Goal: Navigation & Orientation: Find specific page/section

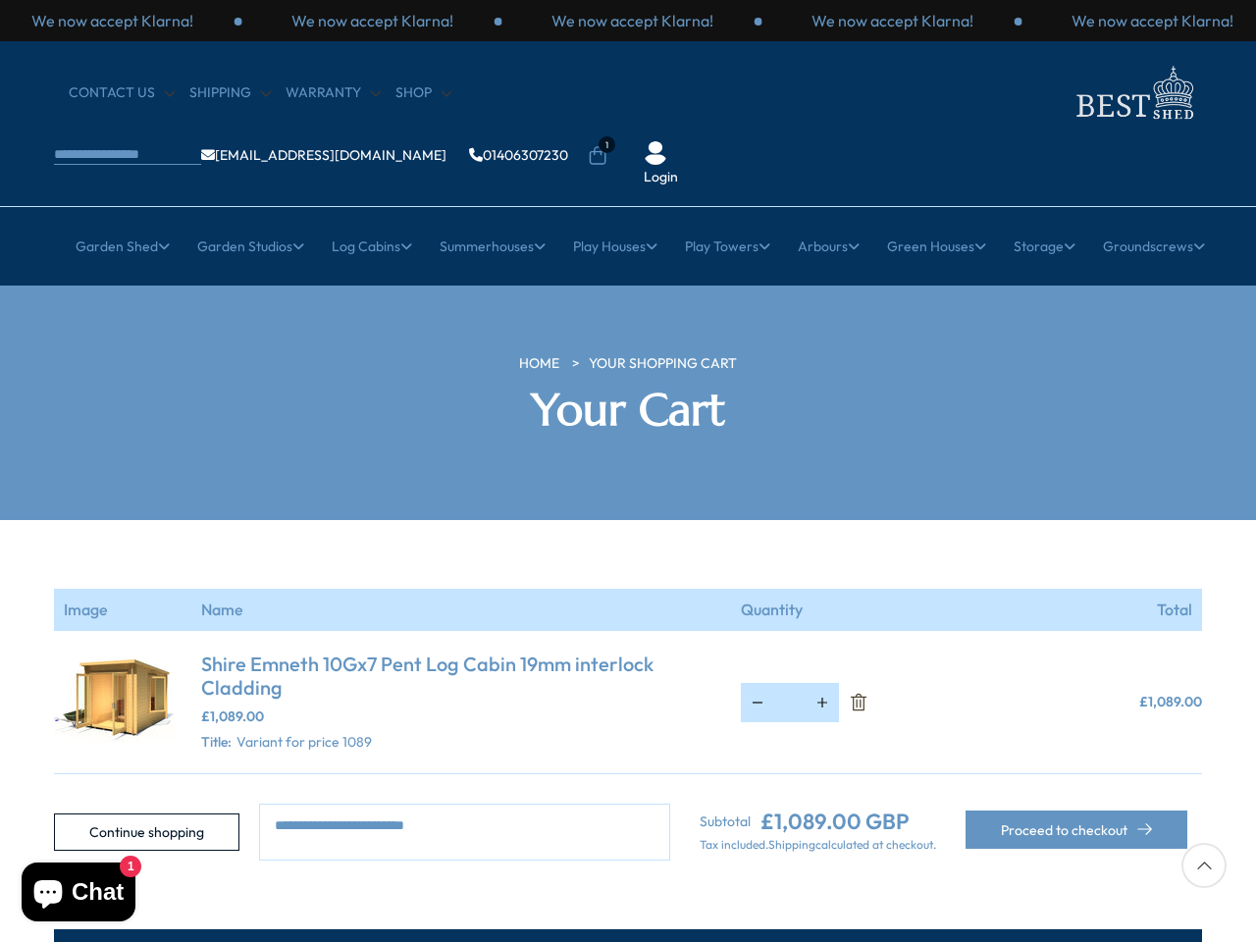
click at [628, 520] on section "Your cart is empty Continue shopping Image Name Quantity Total Shire Emneth 10G…" at bounding box center [628, 690] width 1256 height 341
click at [628, 21] on p "We now accept Klarna!" at bounding box center [633, 21] width 162 height 22
click at [608, 132] on li "1" at bounding box center [598, 142] width 20 height 20
click at [111, 222] on link "Garden Shed" at bounding box center [123, 246] width 94 height 49
click at [241, 222] on link "Garden Studios" at bounding box center [250, 246] width 107 height 49
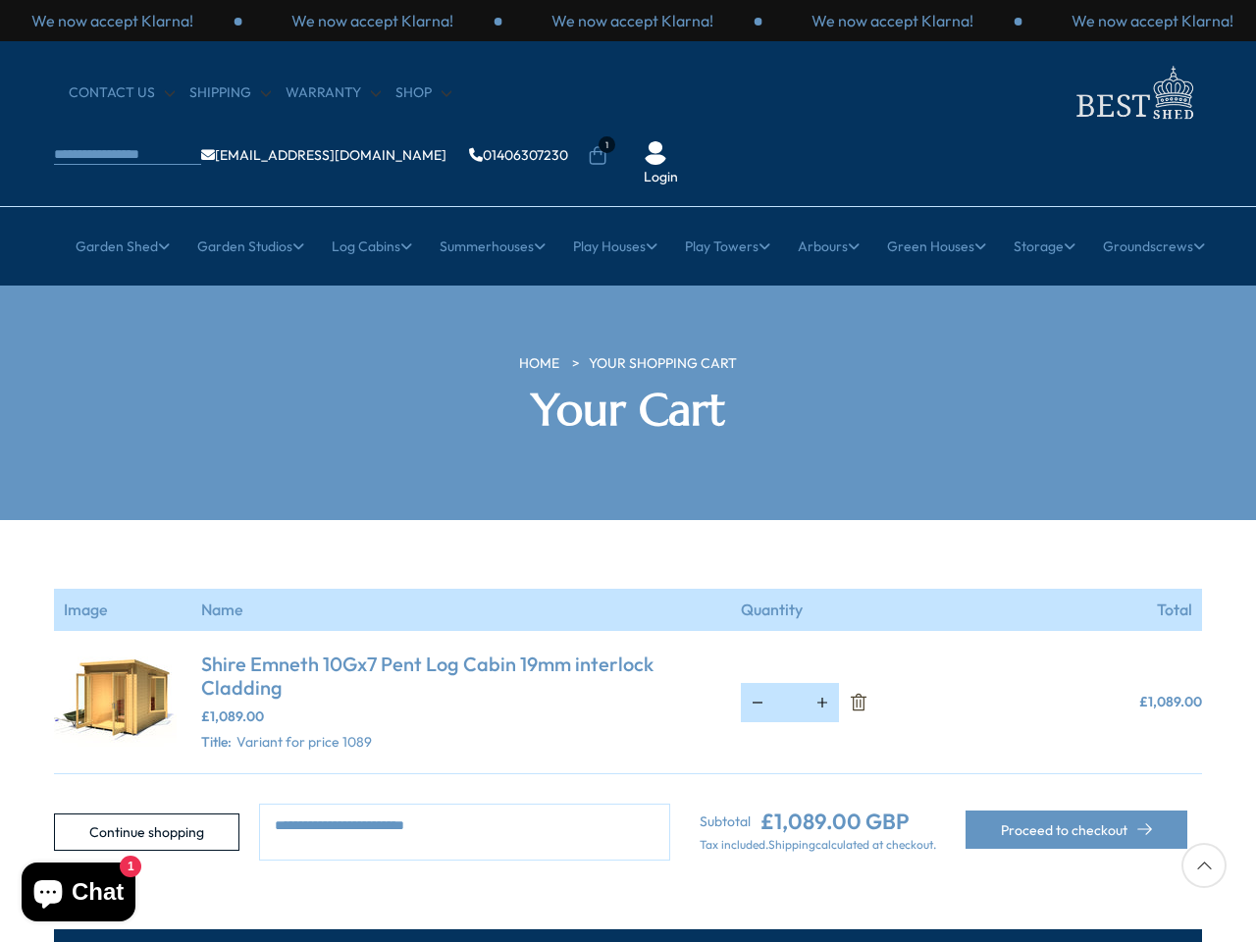
click at [365, 222] on link "Log Cabins" at bounding box center [372, 246] width 80 height 49
click at [489, 222] on link "Summerhouses" at bounding box center [493, 246] width 106 height 49
click at [614, 222] on link "Play Houses" at bounding box center [615, 246] width 84 height 49
click at [729, 222] on link "Play Towers" at bounding box center [727, 246] width 85 height 49
click at [833, 222] on link "Arbours" at bounding box center [829, 246] width 62 height 49
